Goal: Use online tool/utility: Utilize a website feature to perform a specific function

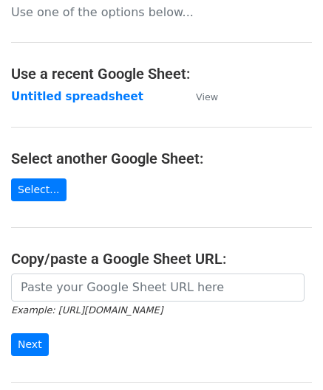
scroll to position [74, 0]
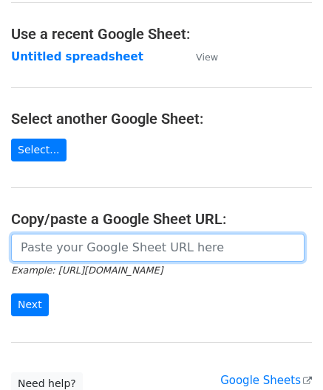
click at [62, 238] on input "url" at bounding box center [157, 248] width 293 height 28
paste input "https://docs.google.com/spreadsheets/d/1qjCFVa-05buhFcYJuT2WZlyUR3I3swT0oH3fUCh…"
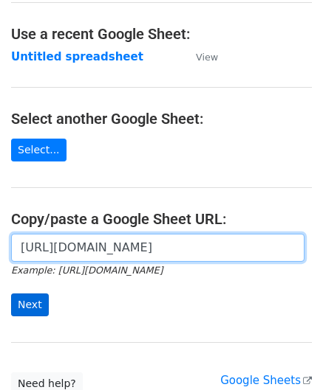
type input "https://docs.google.com/spreadsheets/d/1qjCFVa-05buhFcYJuT2WZlyUR3I3swT0oH3fUCh…"
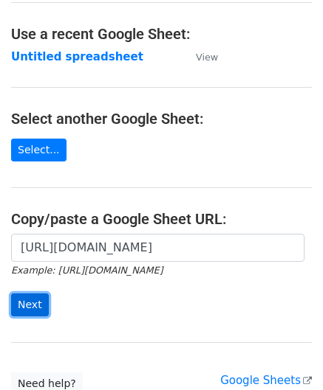
click at [33, 305] on input "Next" at bounding box center [30, 305] width 38 height 23
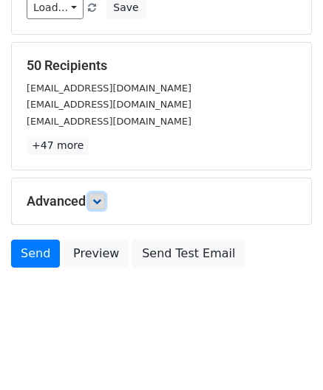
click at [101, 199] on icon at bounding box center [96, 201] width 9 height 9
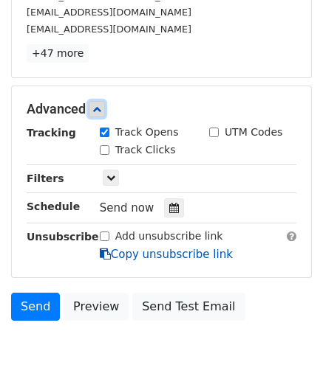
scroll to position [313, 0]
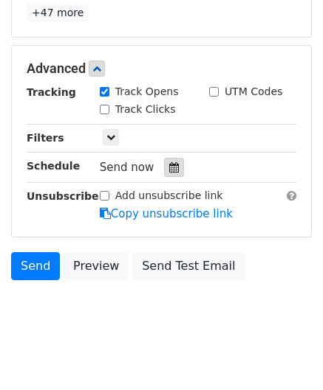
click at [174, 159] on div at bounding box center [174, 167] width 20 height 19
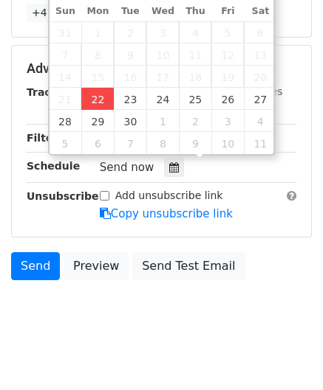
type input "[DATE] 12:00"
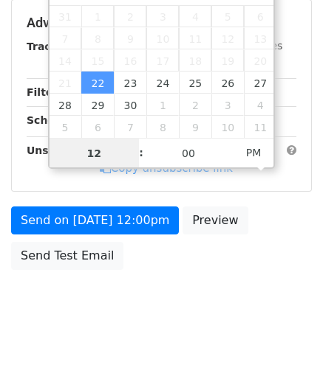
type input "2"
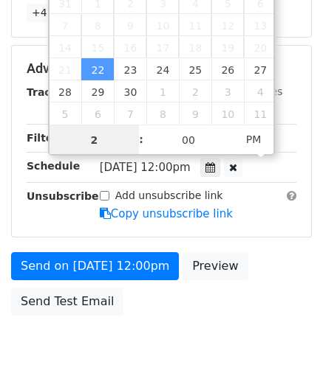
drag, startPoint x: 112, startPoint y: 139, endPoint x: 40, endPoint y: 147, distance: 72.7
click at [40, 147] on body "New Campaign Daily emails left: 50 Google Sheet: Untitled spreadsheet Variables…" at bounding box center [161, 40] width 323 height 684
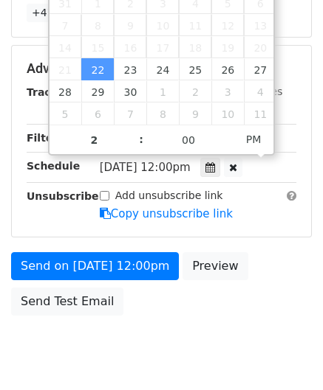
type input "[DATE] 14:00"
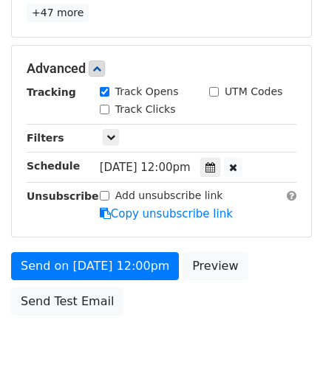
click at [238, 337] on body "New Campaign Daily emails left: 50 Google Sheet: Untitled spreadsheet Variables…" at bounding box center [161, 40] width 323 height 684
